Goal: Task Accomplishment & Management: Use online tool/utility

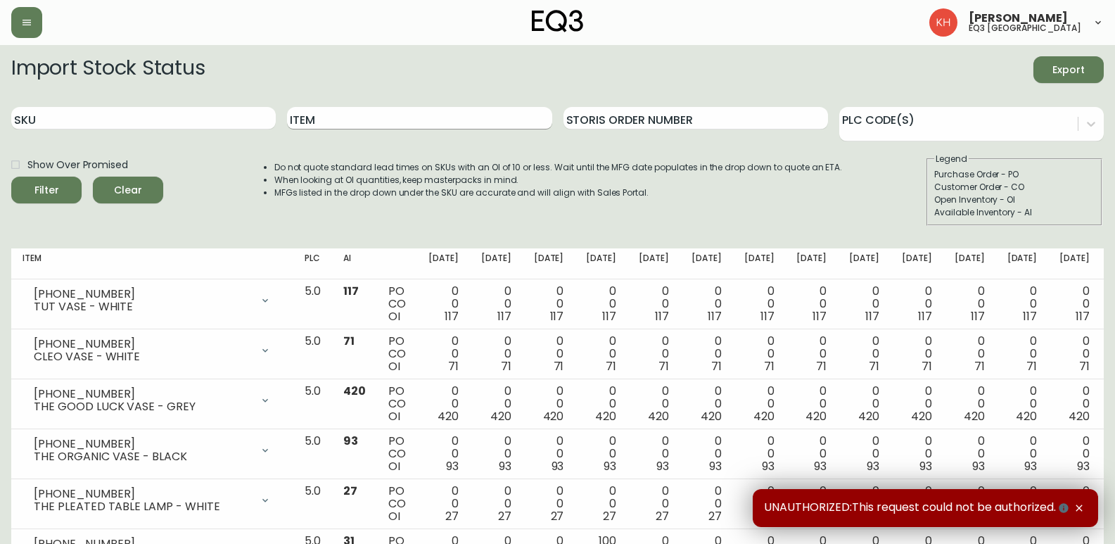
click at [376, 118] on input "Item" at bounding box center [419, 118] width 264 height 23
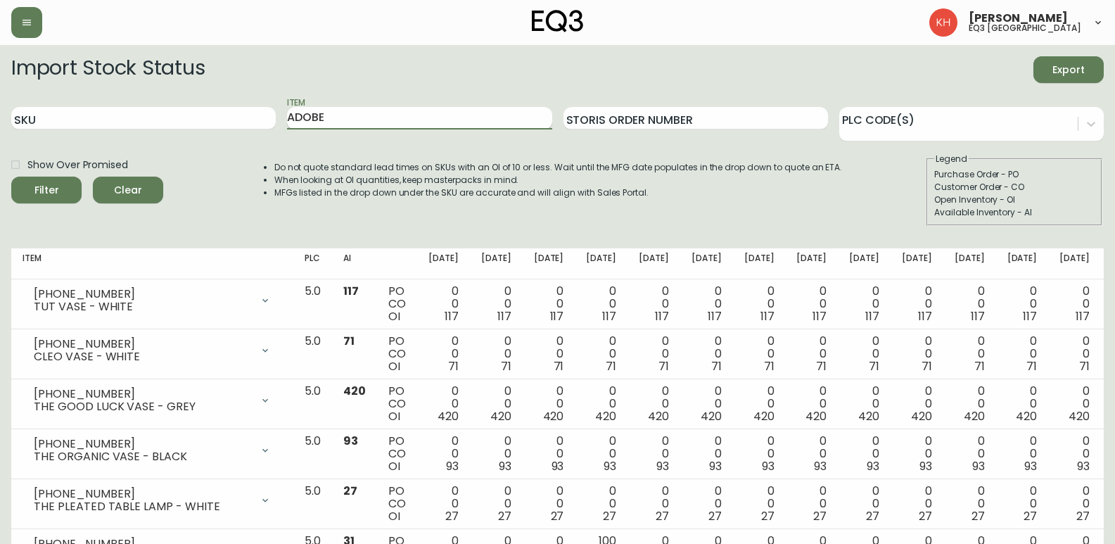
click at [11, 177] on button "Filter" at bounding box center [46, 190] width 70 height 27
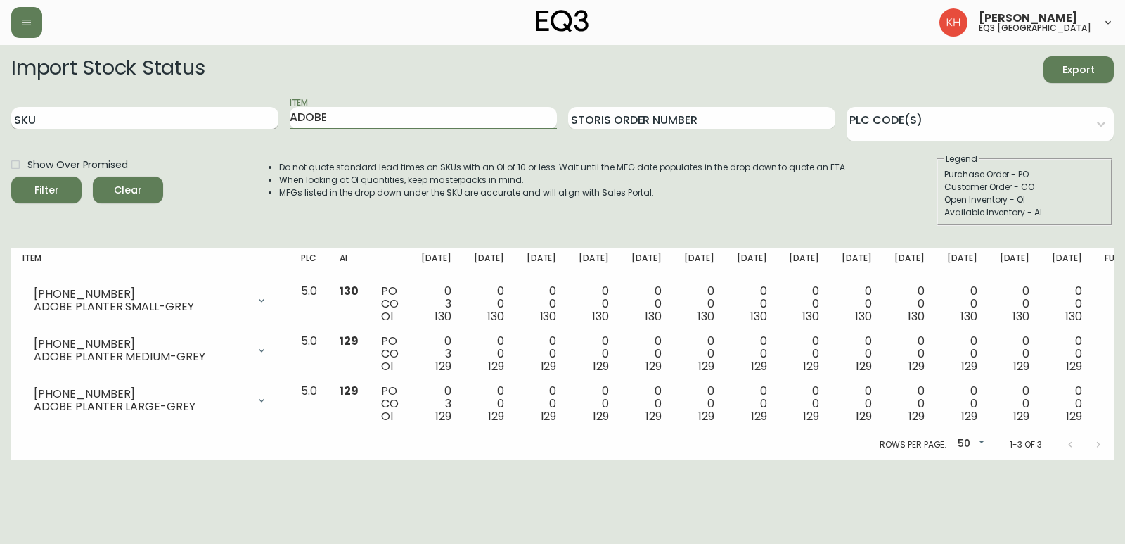
drag, startPoint x: 308, startPoint y: 118, endPoint x: 213, endPoint y: 120, distance: 95.0
click at [214, 120] on div "SKU Item ADOBE Storis Order Number PLC Code(s)" at bounding box center [562, 119] width 1103 height 46
type input "TERRA"
click at [11, 177] on button "Filter" at bounding box center [46, 190] width 70 height 27
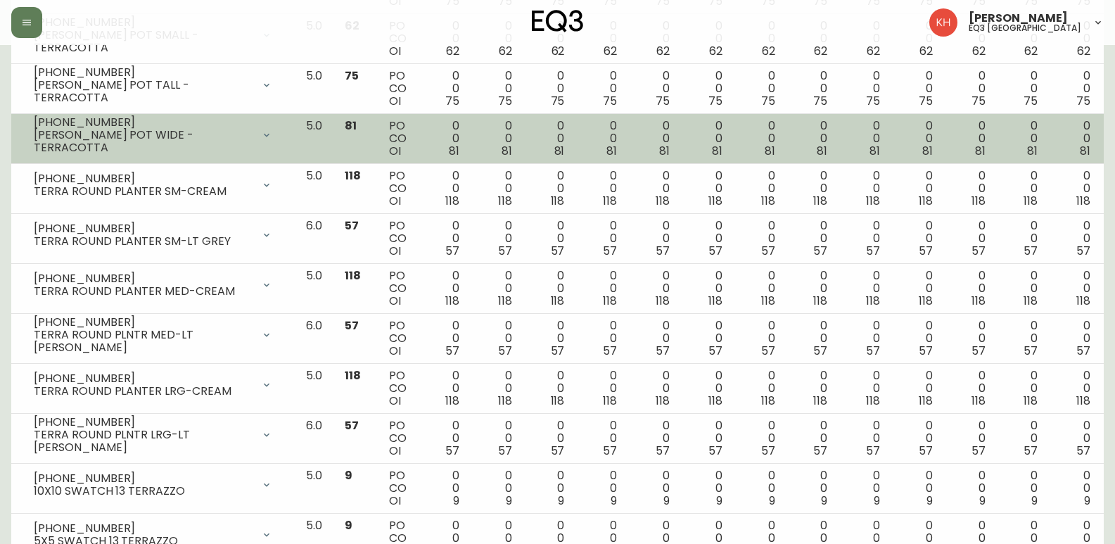
scroll to position [844, 0]
